Goal: Task Accomplishment & Management: Use online tool/utility

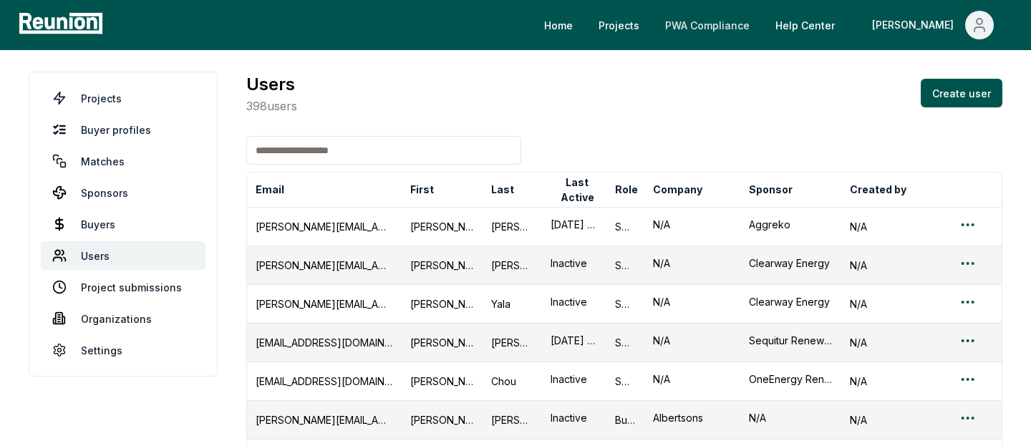
click at [748, 24] on link "PWA Compliance" at bounding box center [707, 25] width 107 height 29
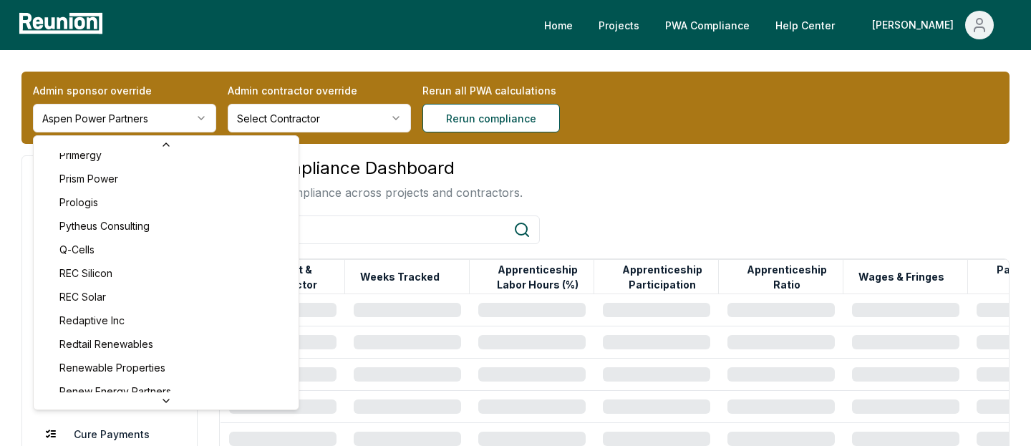
scroll to position [5070, 0]
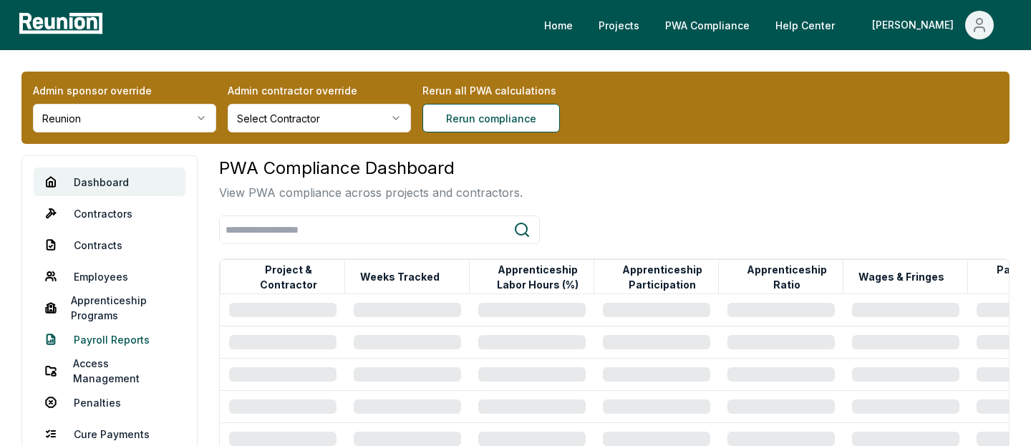
click at [93, 344] on link "Payroll Reports" at bounding box center [110, 339] width 152 height 29
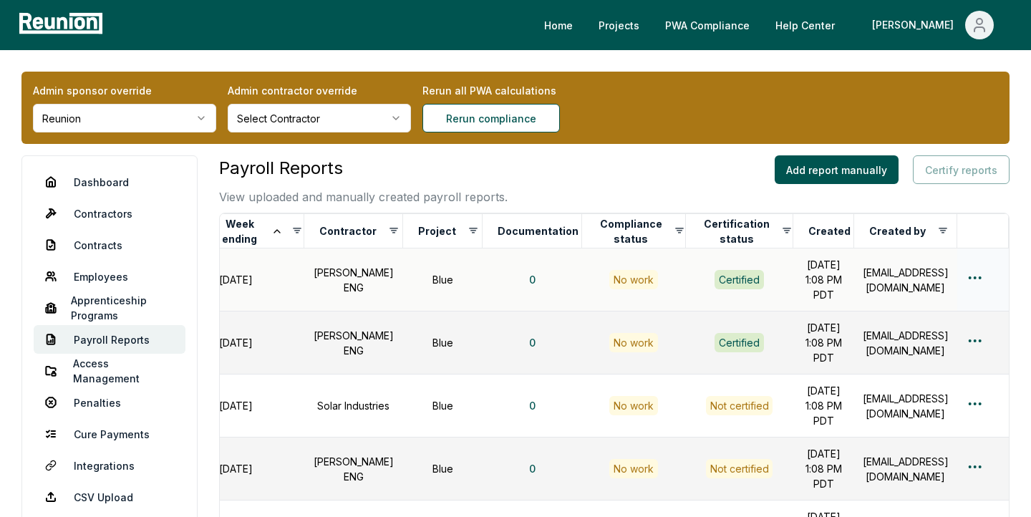
click at [929, 339] on div "Edit" at bounding box center [951, 342] width 136 height 24
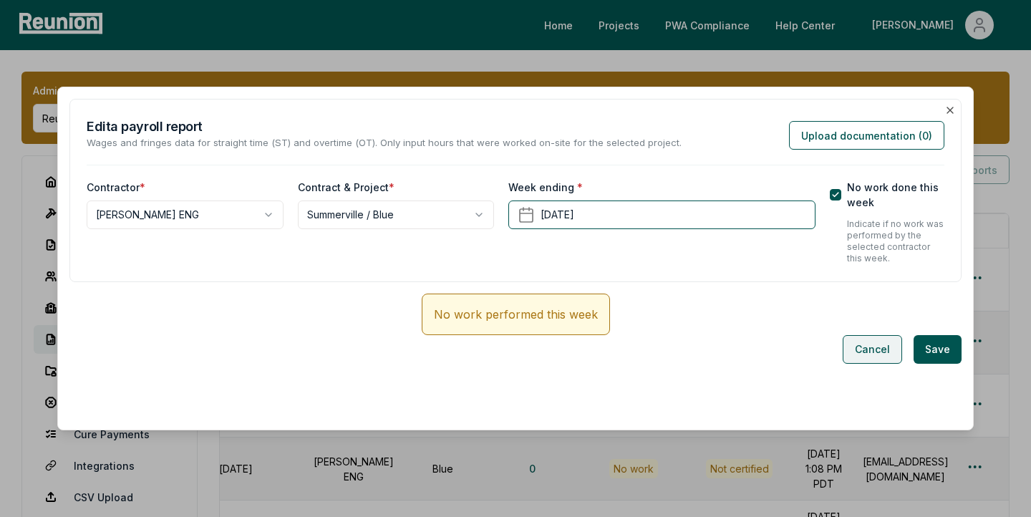
click at [880, 352] on button "Cancel" at bounding box center [872, 349] width 59 height 29
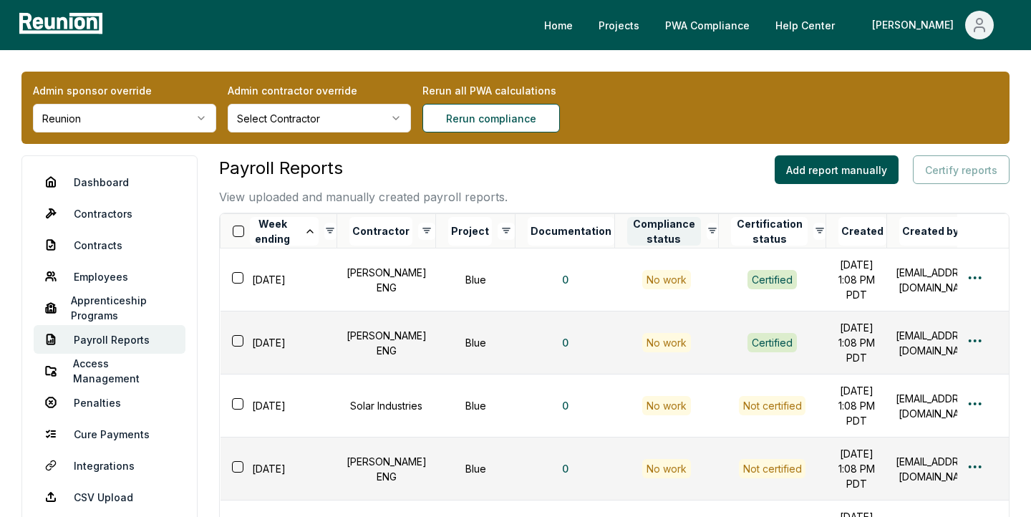
click at [657, 236] on button "Compliance status" at bounding box center [664, 231] width 74 height 29
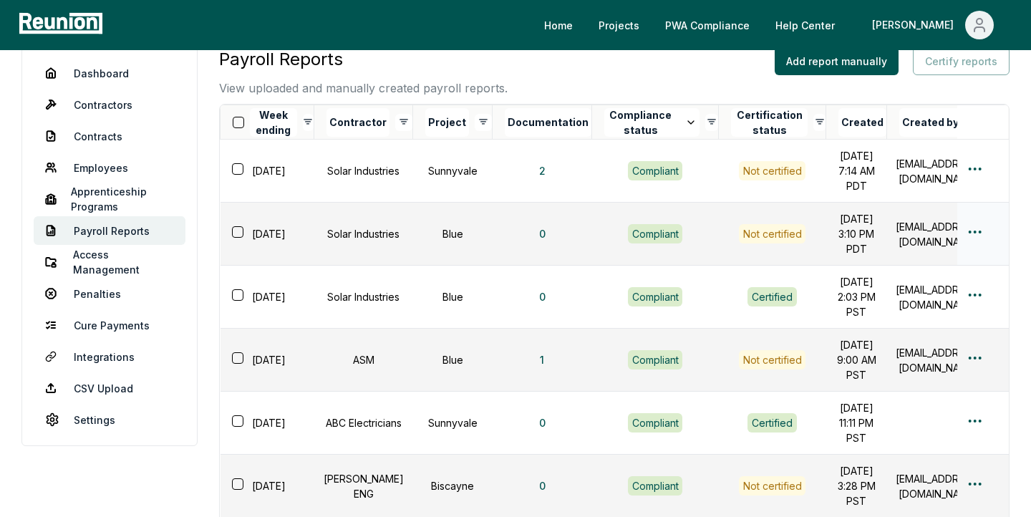
scroll to position [113, 0]
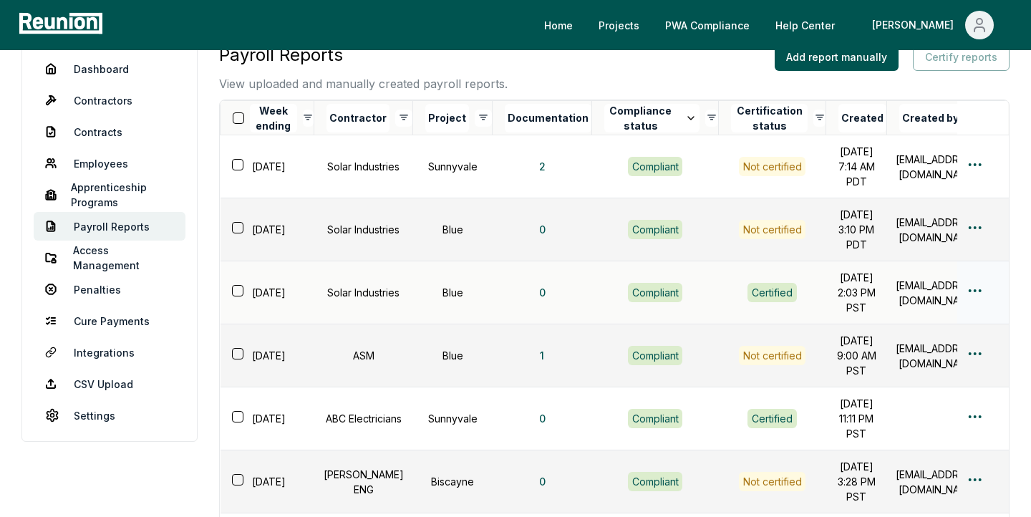
click at [973, 329] on html "Please visit us on your desktop We're working on making our marketplace mobile-…" at bounding box center [515, 416] width 1031 height 1058
click at [929, 380] on div "Edit" at bounding box center [951, 385] width 136 height 24
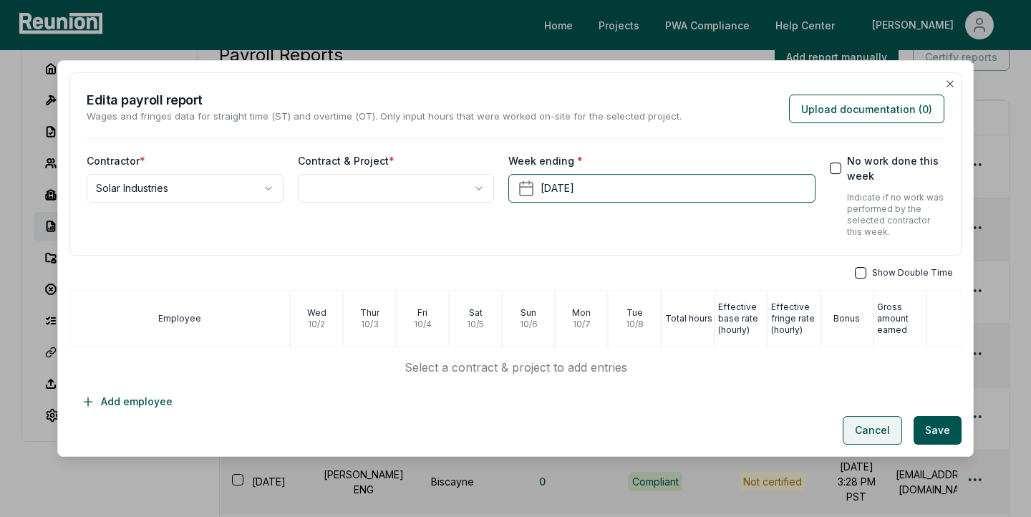
click at [868, 428] on button "Cancel" at bounding box center [872, 430] width 59 height 29
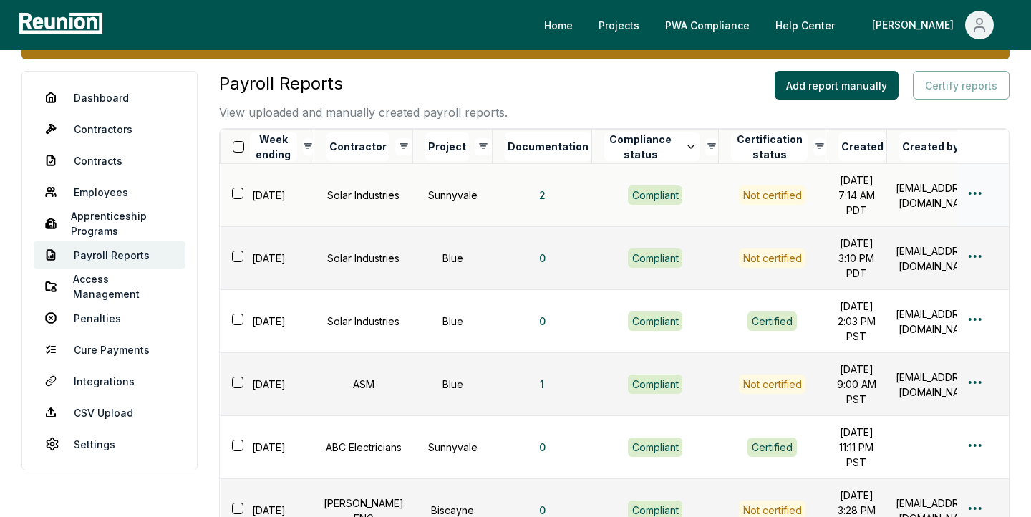
scroll to position [84, 0]
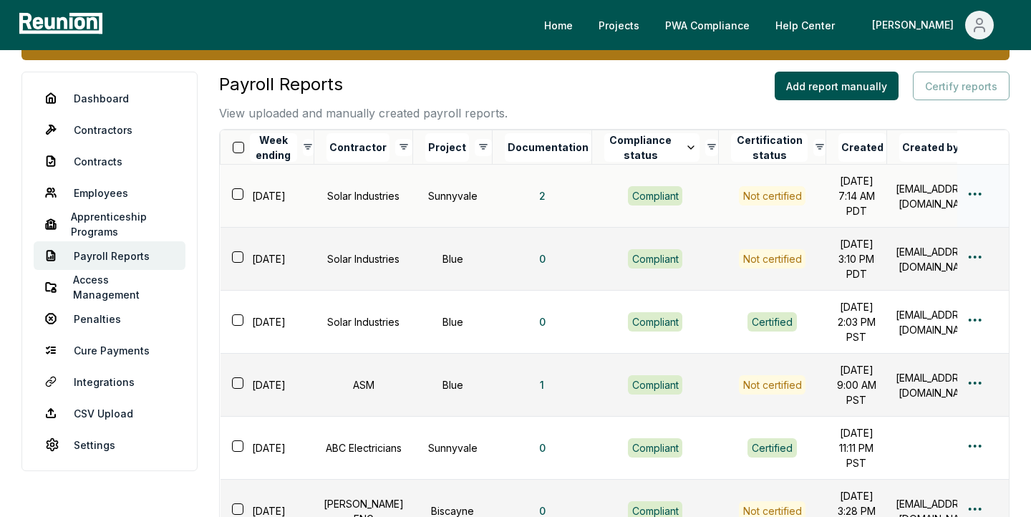
click at [972, 201] on html "Please visit us on your desktop We're working on making our marketplace mobile-…" at bounding box center [515, 445] width 1031 height 1058
click at [915, 254] on div "Edit" at bounding box center [951, 258] width 136 height 24
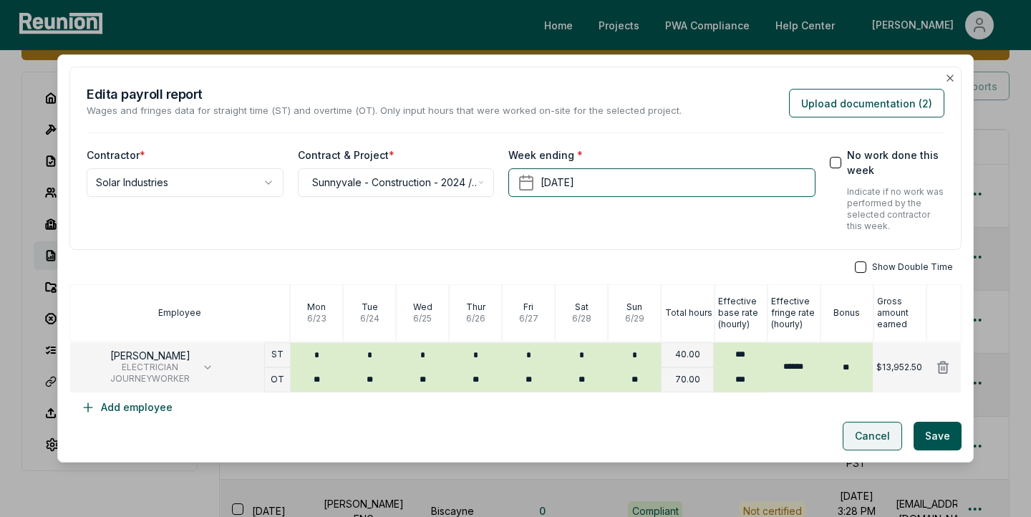
click at [876, 440] on button "Cancel" at bounding box center [872, 436] width 59 height 29
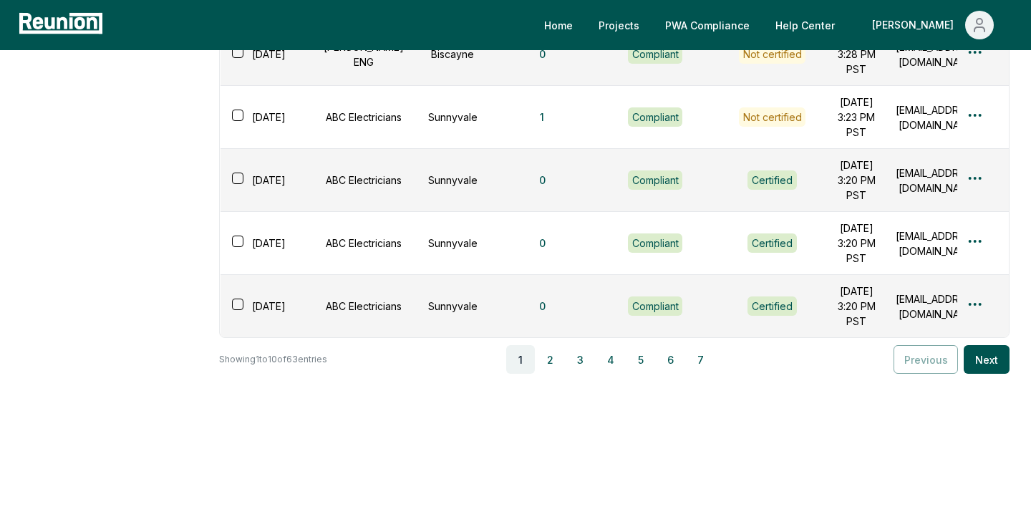
scroll to position [690, 0]
